Goal: Use online tool/utility: Use online tool/utility

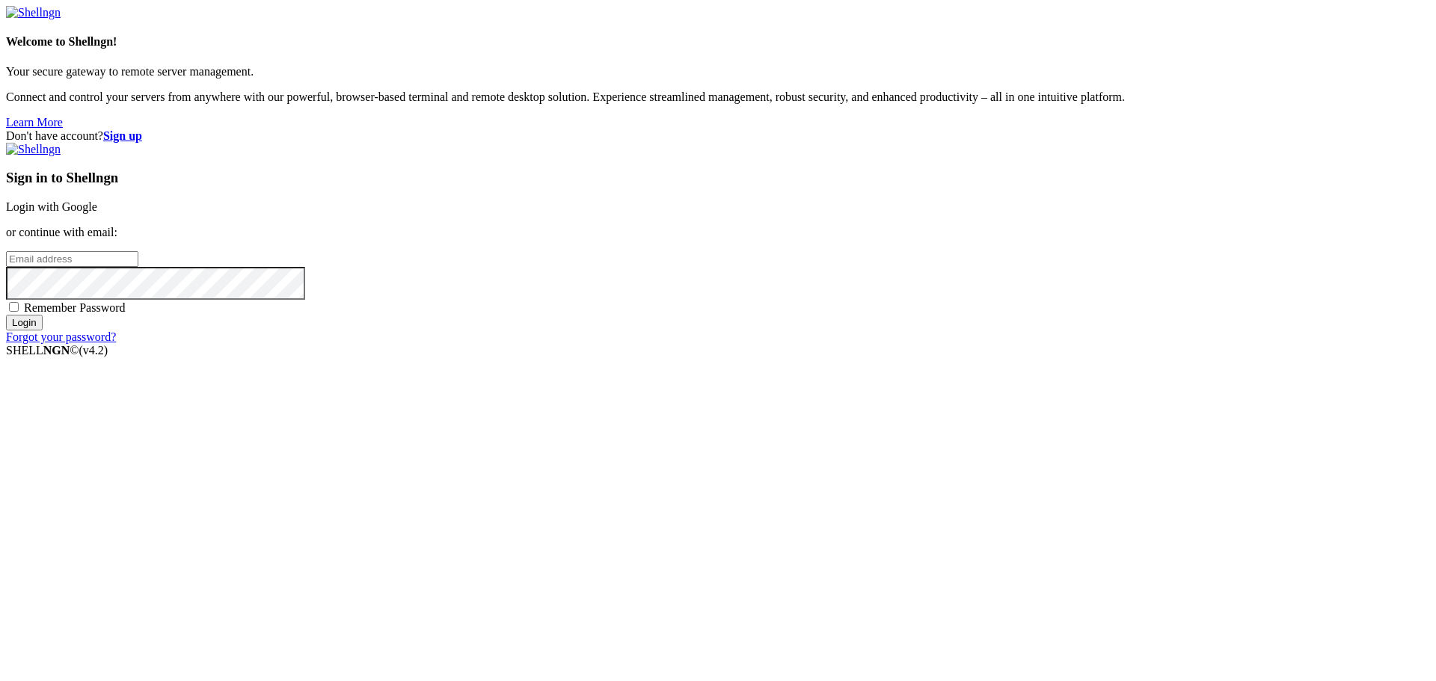
click at [97, 213] on link "Login with Google" at bounding box center [51, 206] width 91 height 13
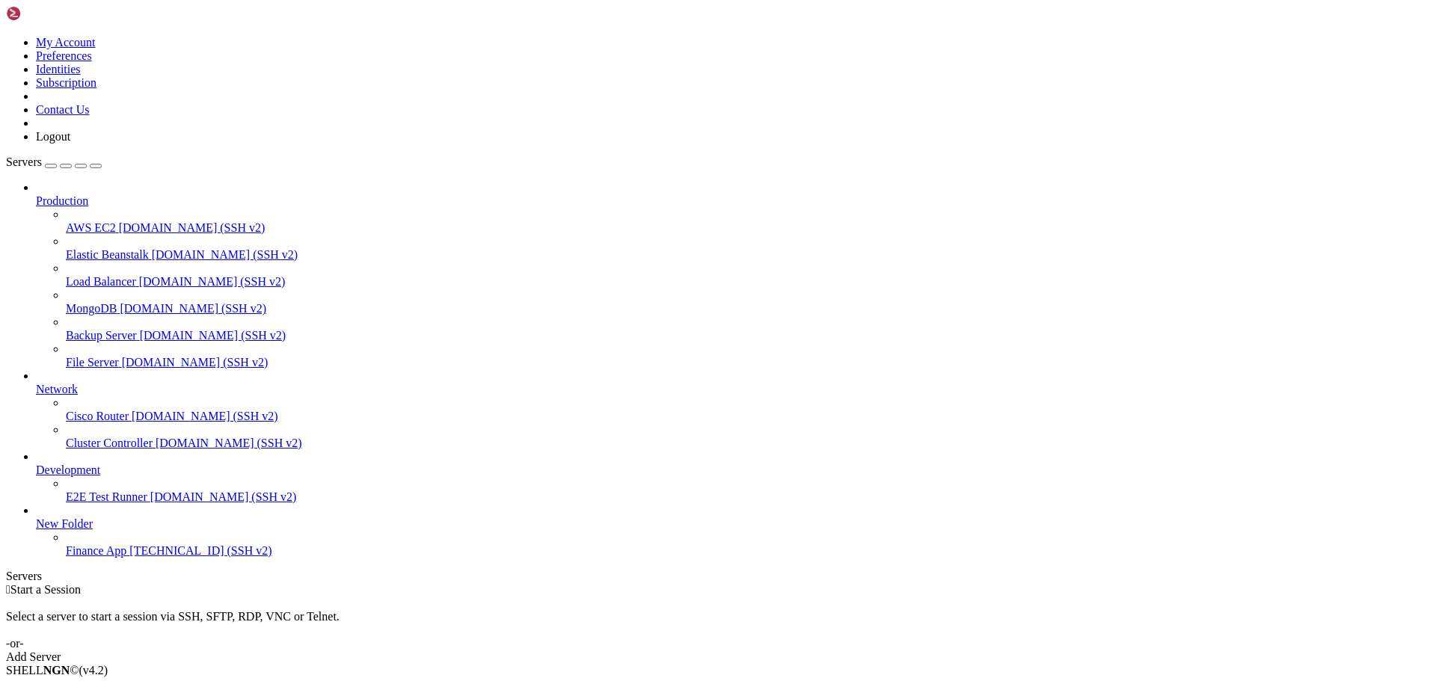
click at [99, 557] on span "Finance App" at bounding box center [96, 550] width 61 height 13
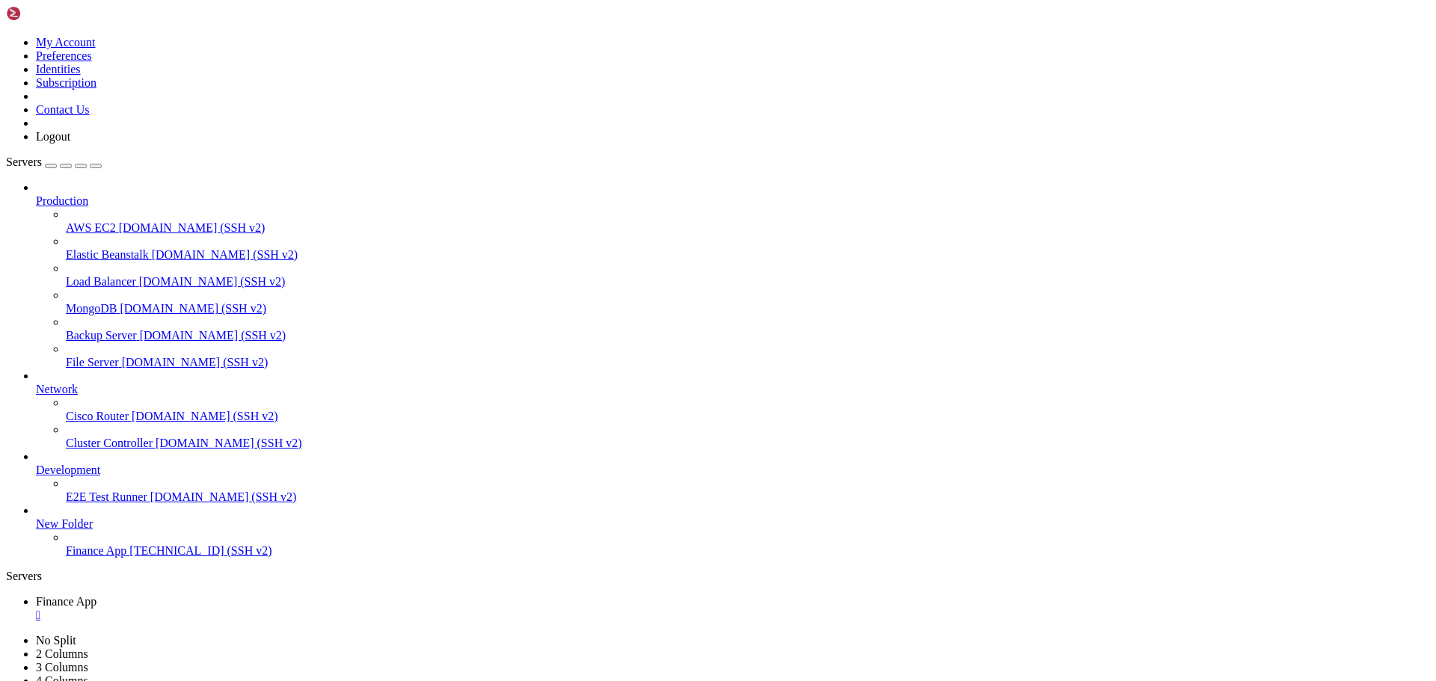
scroll to position [737, 0]
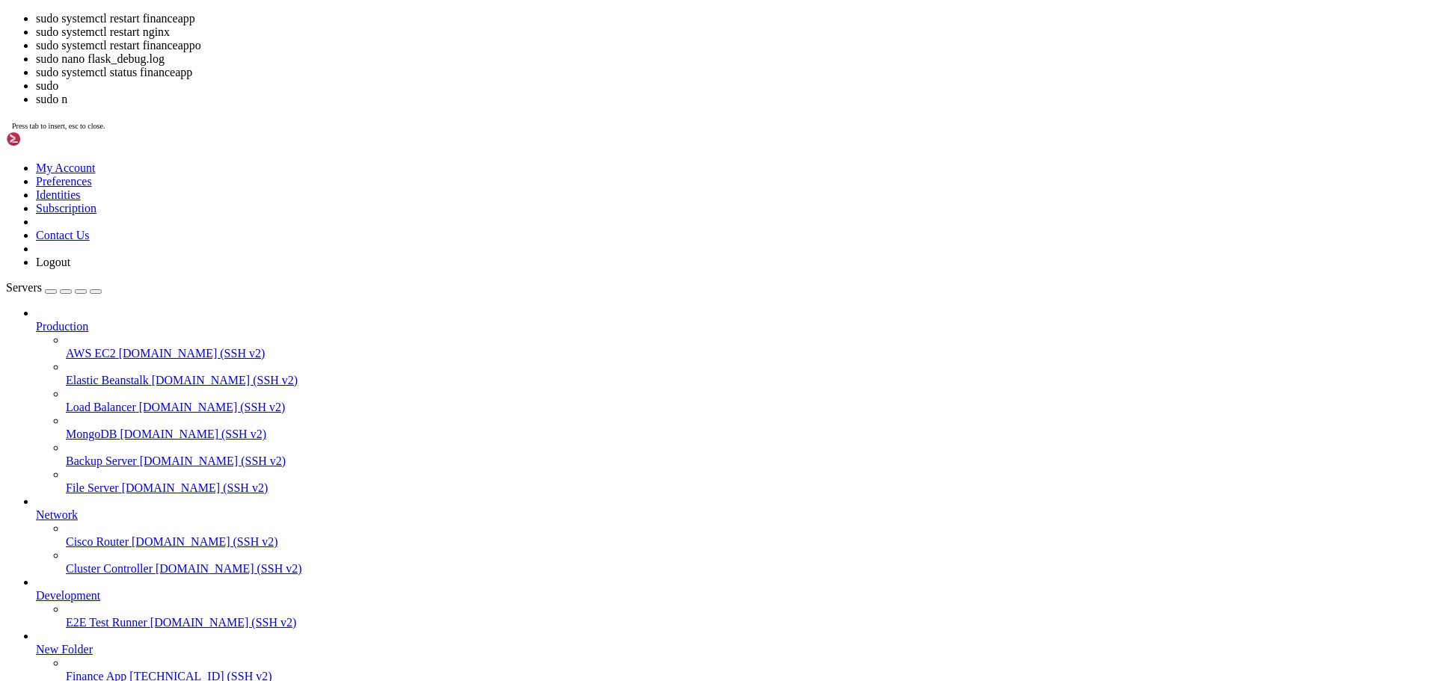
scroll to position [813, 0]
